Goal: Task Accomplishment & Management: Manage account settings

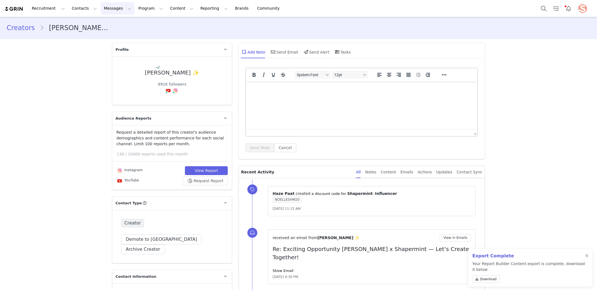
click at [101, 6] on button "Messages Messages" at bounding box center [118, 8] width 34 height 12
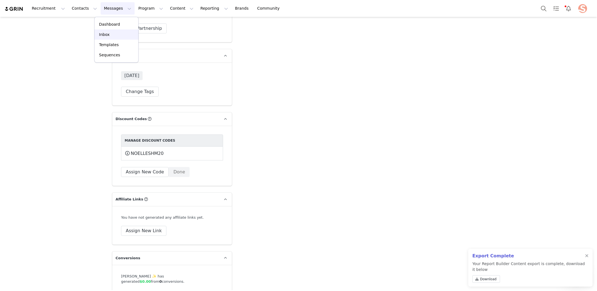
click at [121, 37] on div "Inbox" at bounding box center [116, 35] width 37 height 6
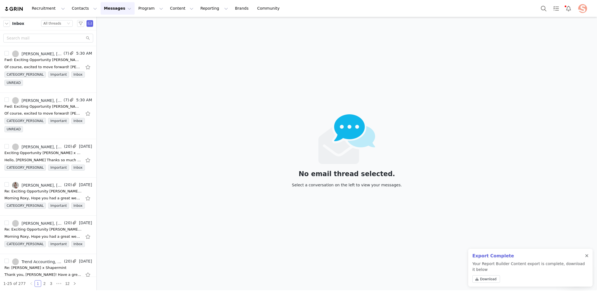
click at [588, 256] on div at bounding box center [586, 256] width 3 height 4
click at [55, 7] on button "Recruitment Recruitment" at bounding box center [48, 8] width 40 height 12
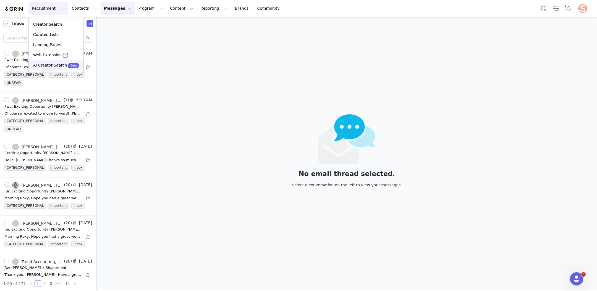
click at [49, 64] on p "AI Creator Search" at bounding box center [50, 65] width 34 height 6
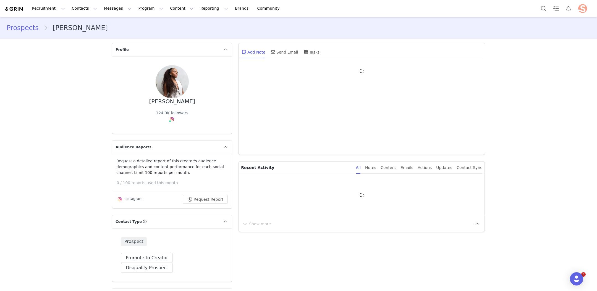
type input "+1 ([GEOGRAPHIC_DATA])"
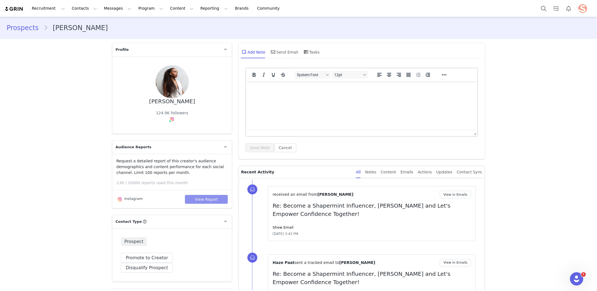
click at [202, 200] on button "View Report" at bounding box center [206, 199] width 43 height 9
click at [285, 226] on link "Show Email" at bounding box center [283, 228] width 21 height 4
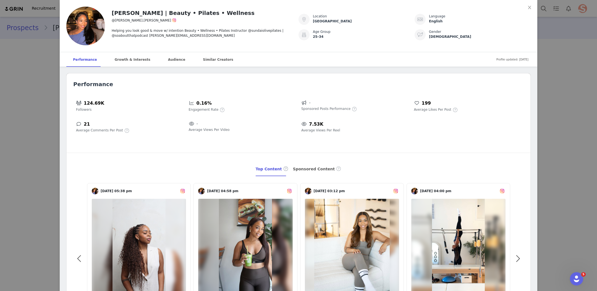
click at [54, 178] on div "Simone Sharice | Beauty • Pilates • Wellness @simone.sharice Helping you look g…" at bounding box center [298, 145] width 597 height 291
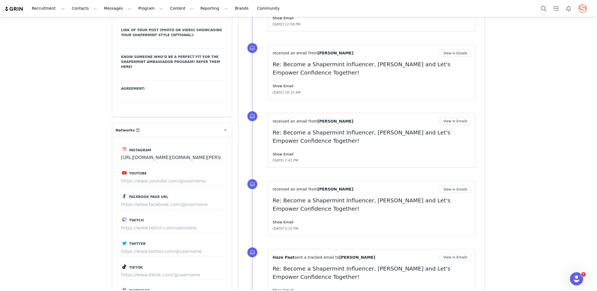
scroll to position [832, 0]
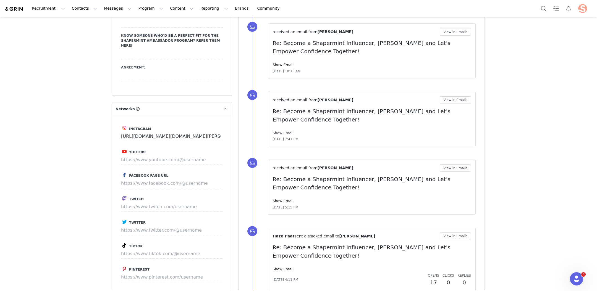
click at [285, 132] on link "Show Email" at bounding box center [283, 133] width 21 height 4
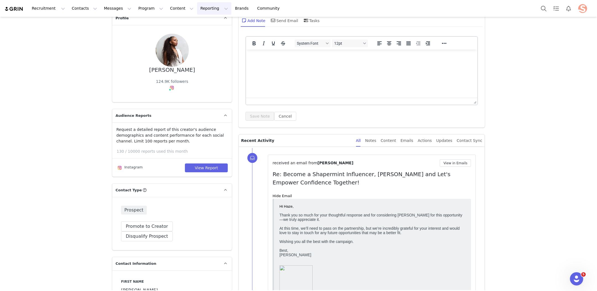
scroll to position [30, 0]
click at [200, 171] on button "View Report" at bounding box center [206, 169] width 43 height 9
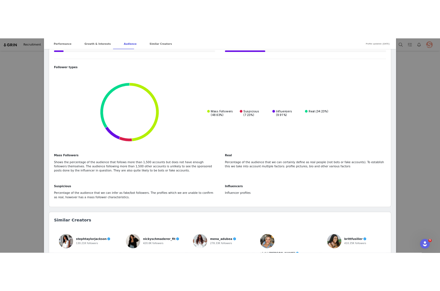
scroll to position [1230, 0]
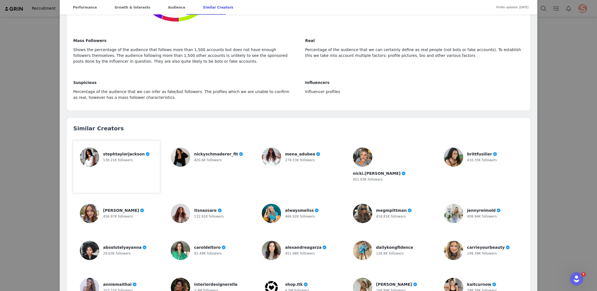
click at [91, 148] on img at bounding box center [89, 157] width 19 height 19
click at [273, 148] on img at bounding box center [271, 157] width 19 height 19
click at [181, 204] on img at bounding box center [180, 213] width 19 height 19
click at [369, 241] on img at bounding box center [362, 250] width 19 height 19
click at [440, 241] on img at bounding box center [453, 250] width 19 height 19
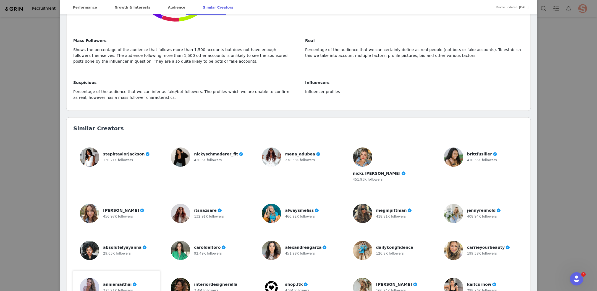
click at [94, 278] on img at bounding box center [89, 287] width 19 height 19
click at [272, 278] on img at bounding box center [271, 287] width 19 height 19
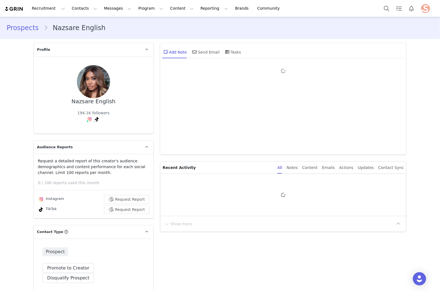
type input "+1 ([GEOGRAPHIC_DATA])"
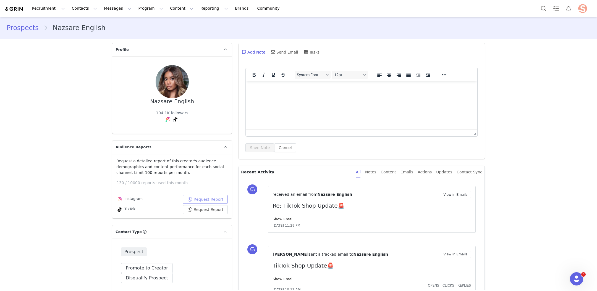
click at [202, 199] on button "Request Report" at bounding box center [205, 199] width 45 height 9
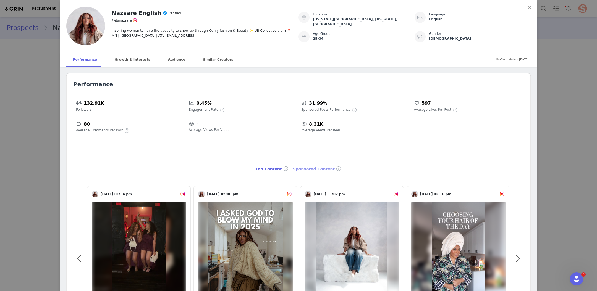
click at [312, 168] on div "Sponsored Content" at bounding box center [317, 169] width 49 height 14
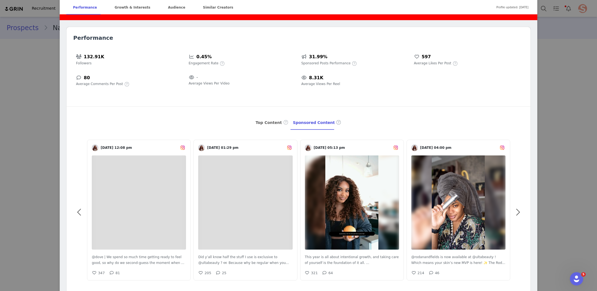
scroll to position [63, 0]
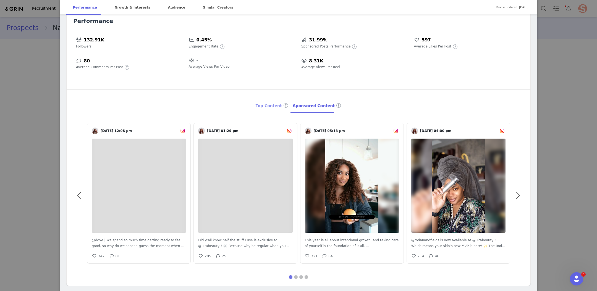
click at [265, 105] on div "Top Content" at bounding box center [272, 106] width 33 height 14
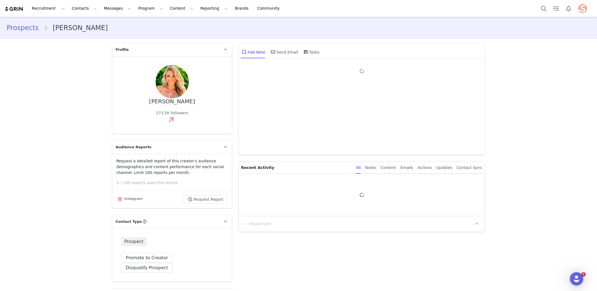
type input "+1 ([GEOGRAPHIC_DATA])"
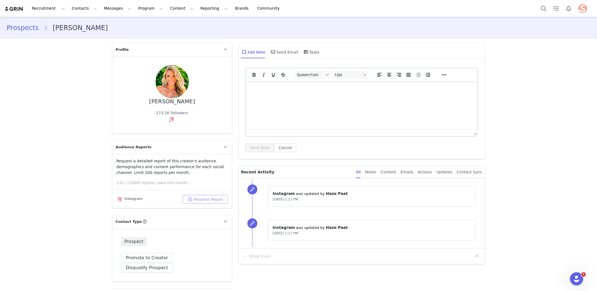
click at [212, 201] on button "Request Report" at bounding box center [205, 199] width 45 height 9
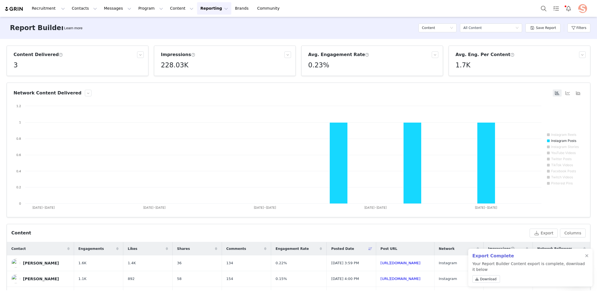
scroll to position [2, 0]
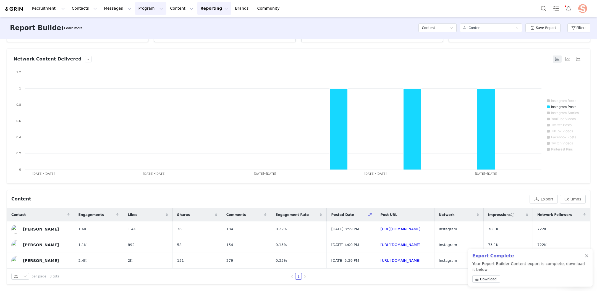
click at [149, 10] on button "Program Program" at bounding box center [151, 8] width 32 height 12
click at [111, 9] on button "Messages Messages" at bounding box center [118, 8] width 34 height 12
click at [103, 31] on link "Inbox" at bounding box center [117, 35] width 44 height 10
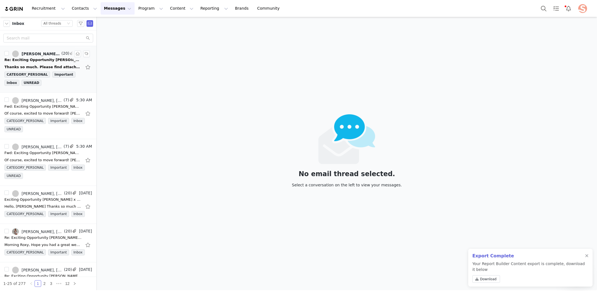
click at [49, 60] on div "Re: Exciting Opportunity Alison x Shapermint — Let’s Create Together!" at bounding box center [42, 60] width 77 height 6
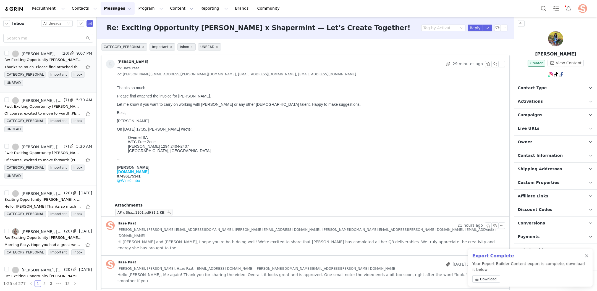
click at [316, 239] on span "Hi Jim and CJ, I hope you're both doing well! We're excited to share that Aliso…" at bounding box center [312, 245] width 388 height 12
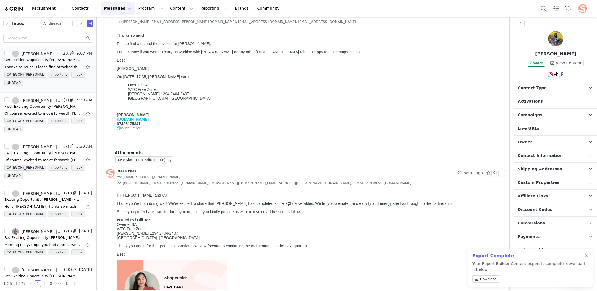
scroll to position [24, 0]
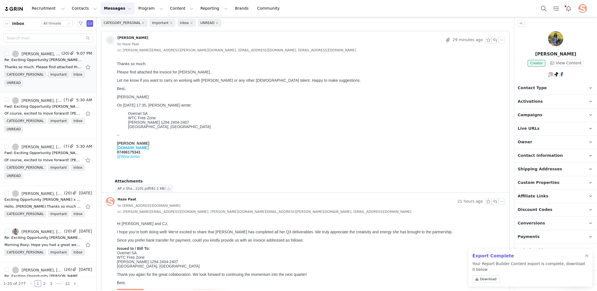
click at [167, 190] on button "button" at bounding box center [169, 188] width 7 height 7
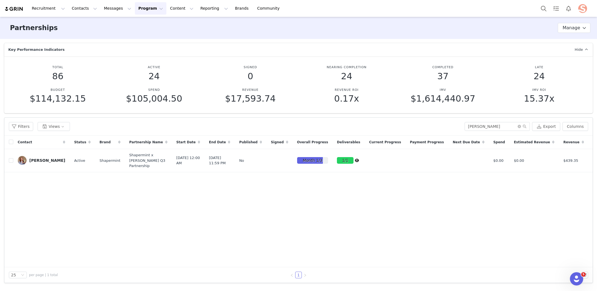
click at [23, 163] on img at bounding box center [22, 160] width 9 height 9
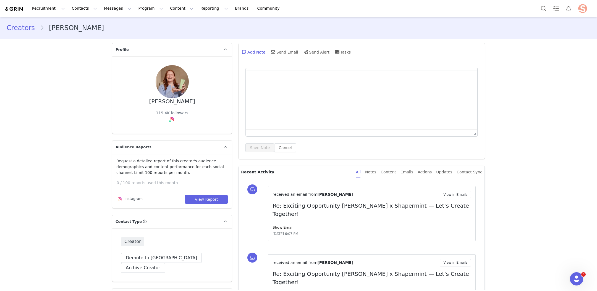
type input "+1 ([GEOGRAPHIC_DATA])"
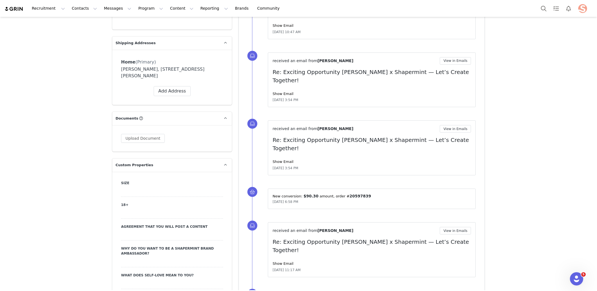
scroll to position [533, 0]
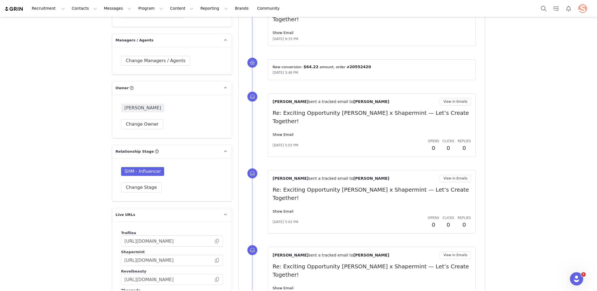
scroll to position [1185, 0]
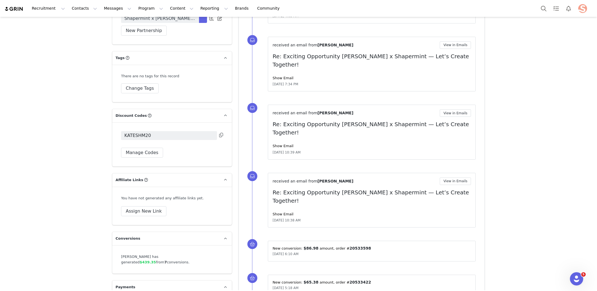
scroll to position [1656, 0]
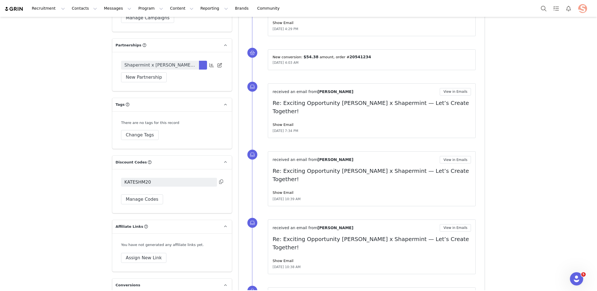
scroll to position [1595, 0]
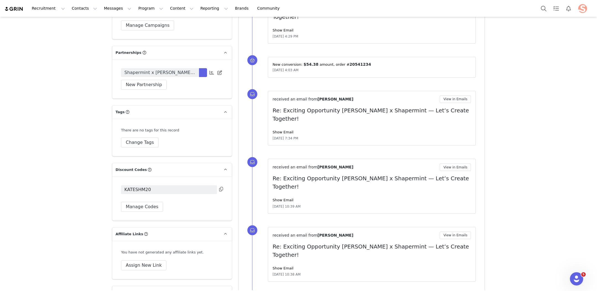
click at [181, 69] on span "Shapermint x [PERSON_NAME] Q3 Partnership" at bounding box center [159, 72] width 71 height 7
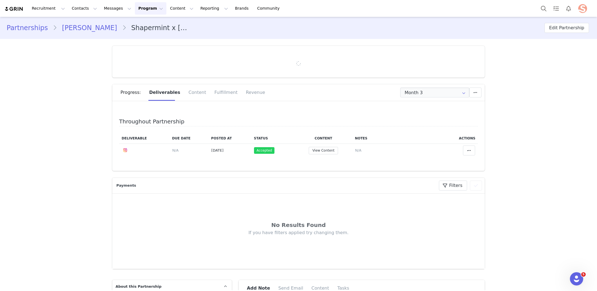
type input "+1 ([GEOGRAPHIC_DATA])"
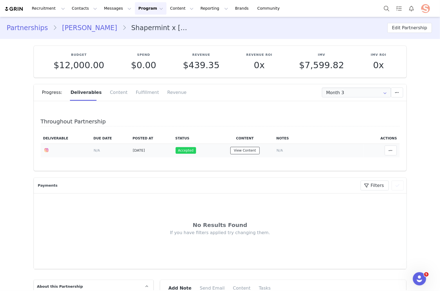
click at [244, 149] on button "View Content" at bounding box center [244, 150] width 29 height 7
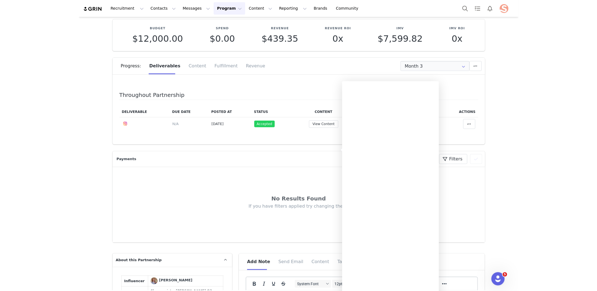
scroll to position [34, 0]
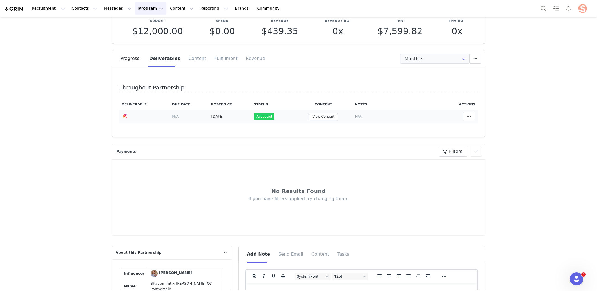
click at [323, 117] on button "View Content" at bounding box center [323, 116] width 29 height 7
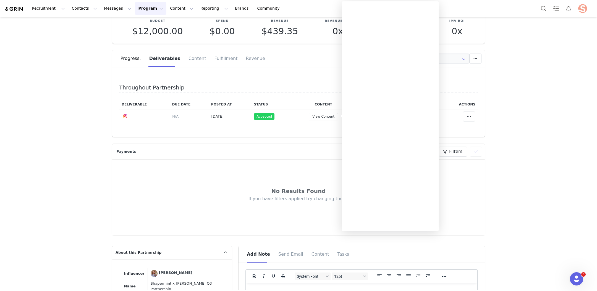
scroll to position [0, 0]
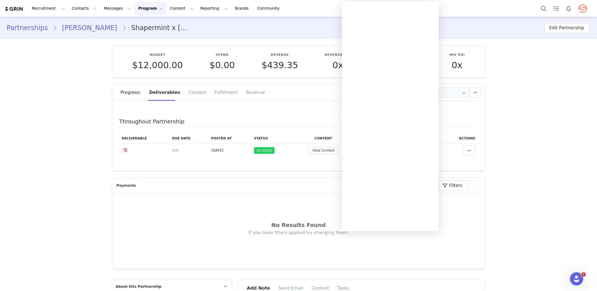
click at [28, 30] on link "Partnerships" at bounding box center [30, 28] width 46 height 10
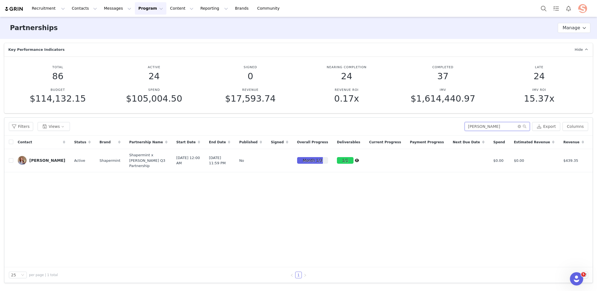
click at [479, 125] on input "[PERSON_NAME]" at bounding box center [497, 126] width 65 height 9
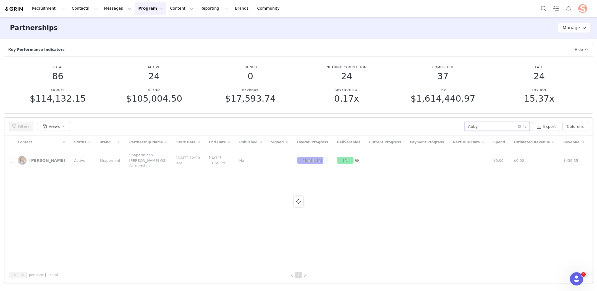
type input "Abby"
